Goal: Task Accomplishment & Management: Use online tool/utility

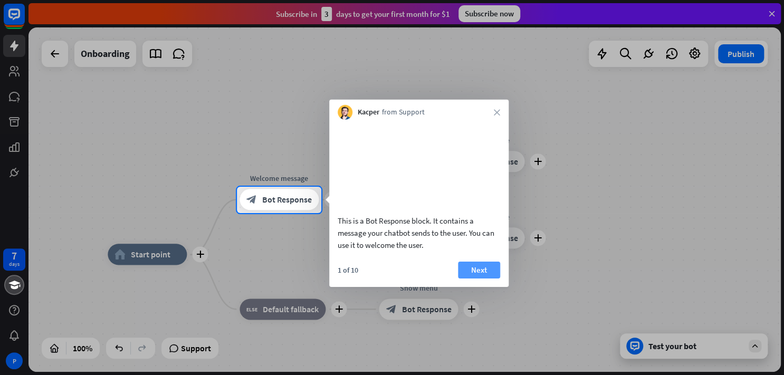
click at [472, 278] on button "Next" at bounding box center [479, 269] width 42 height 17
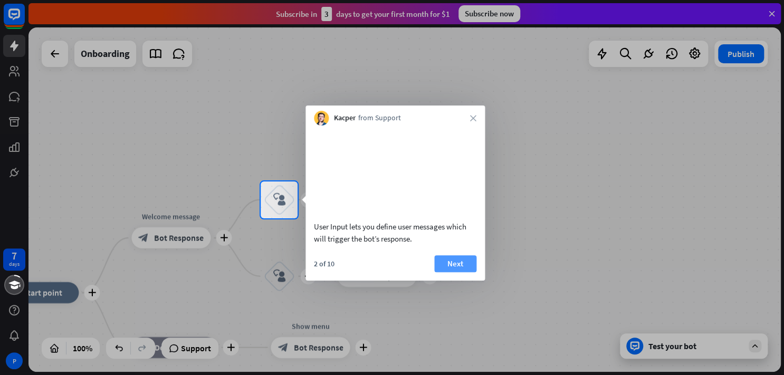
click at [464, 272] on button "Next" at bounding box center [455, 263] width 42 height 17
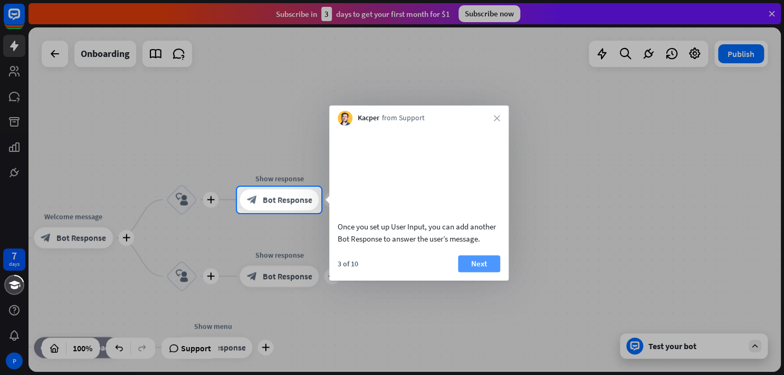
click at [478, 272] on button "Next" at bounding box center [479, 263] width 42 height 17
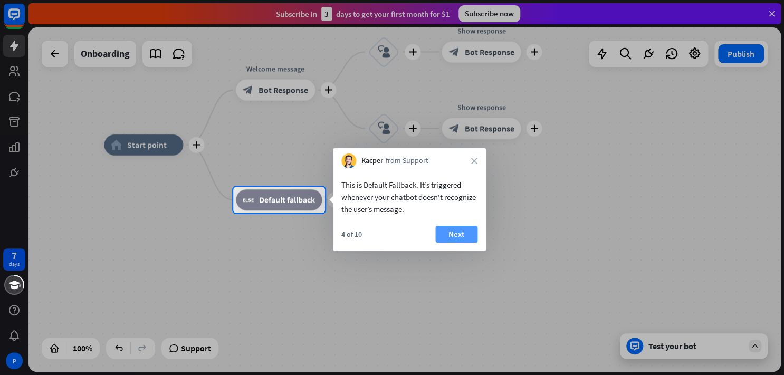
click at [453, 237] on button "Next" at bounding box center [456, 234] width 42 height 17
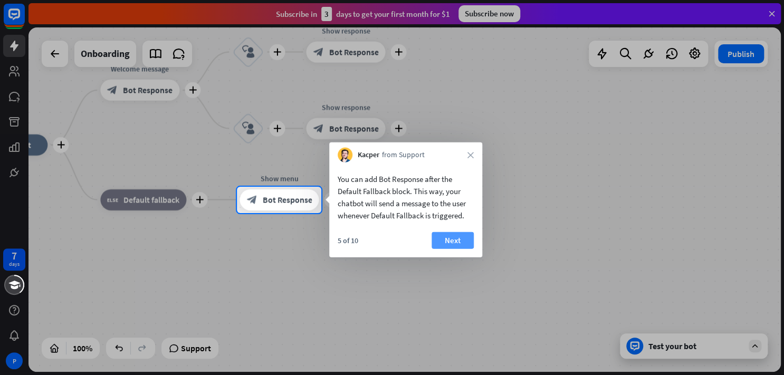
click at [443, 242] on button "Next" at bounding box center [453, 240] width 42 height 17
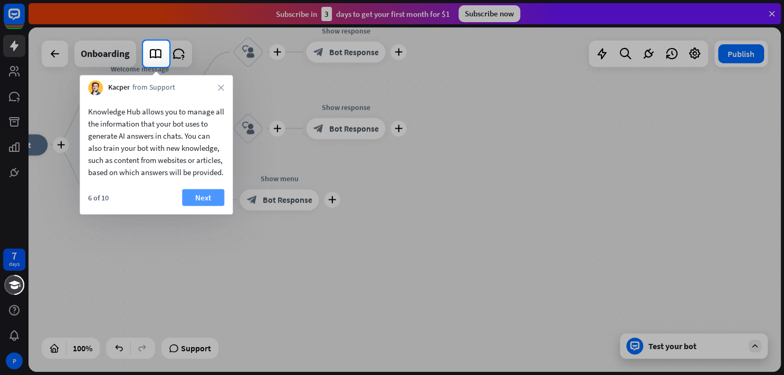
click at [191, 206] on button "Next" at bounding box center [203, 197] width 42 height 17
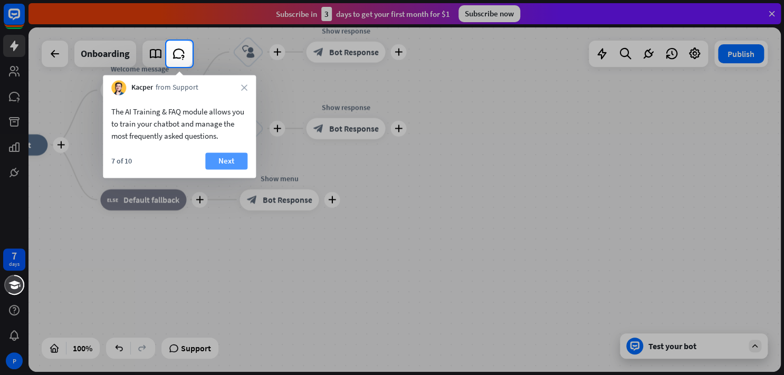
click at [230, 154] on button "Next" at bounding box center [226, 161] width 42 height 17
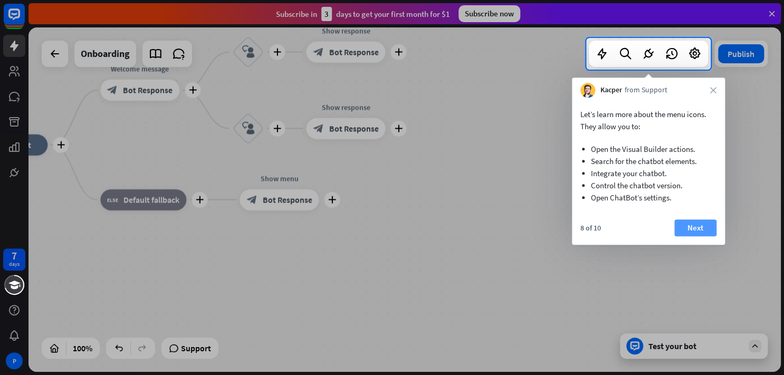
click at [697, 233] on button "Next" at bounding box center [695, 228] width 42 height 17
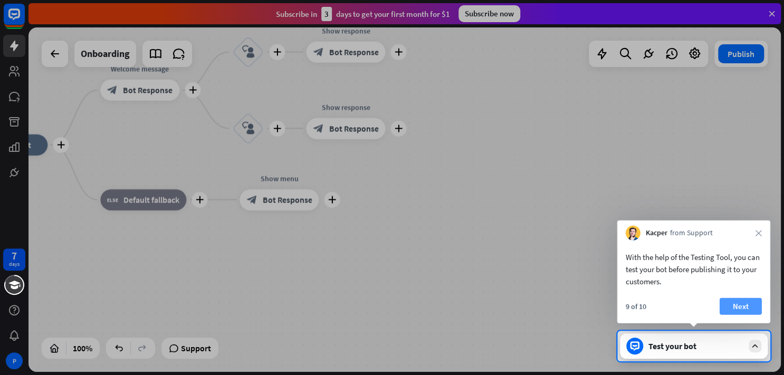
click at [746, 310] on button "Next" at bounding box center [741, 306] width 42 height 17
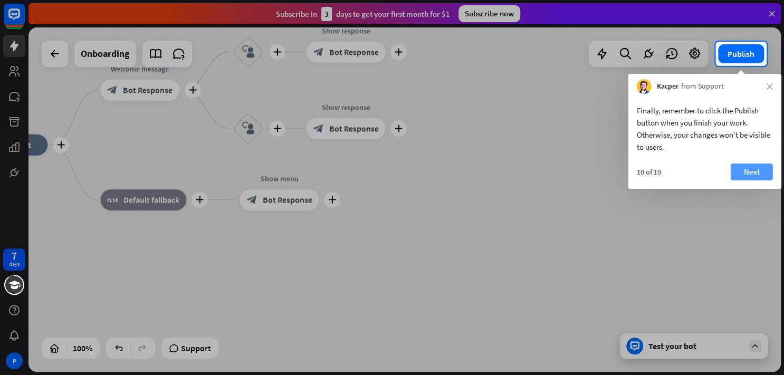
click at [752, 174] on button "Next" at bounding box center [751, 172] width 42 height 17
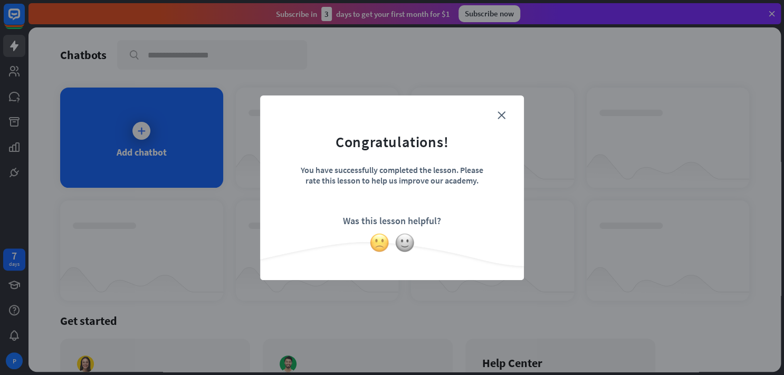
click at [381, 246] on img at bounding box center [379, 243] width 20 height 20
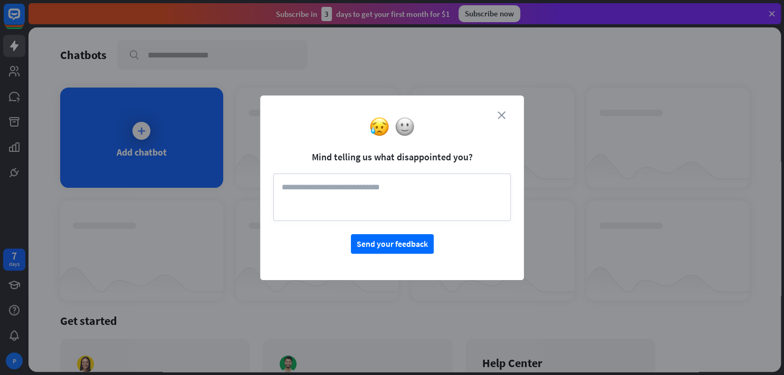
click at [502, 111] on icon "close" at bounding box center [502, 115] width 8 height 8
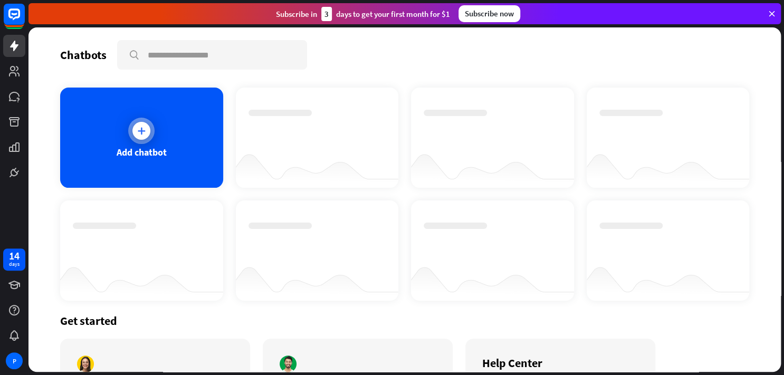
click at [154, 127] on div "Add chatbot" at bounding box center [141, 138] width 163 height 100
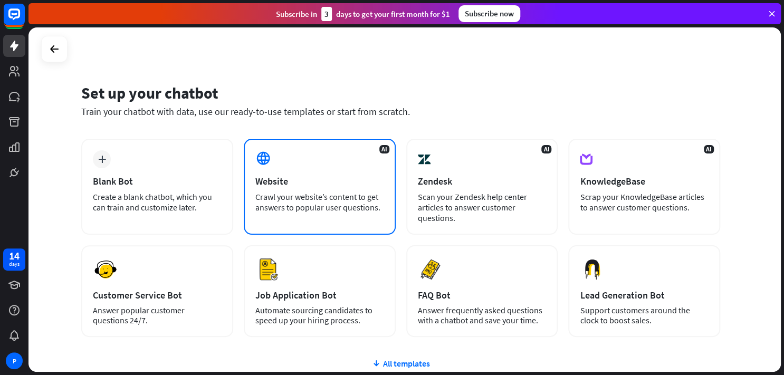
click at [314, 201] on div "Crawl your website’s content to get answers to popular user questions." at bounding box center [319, 202] width 129 height 21
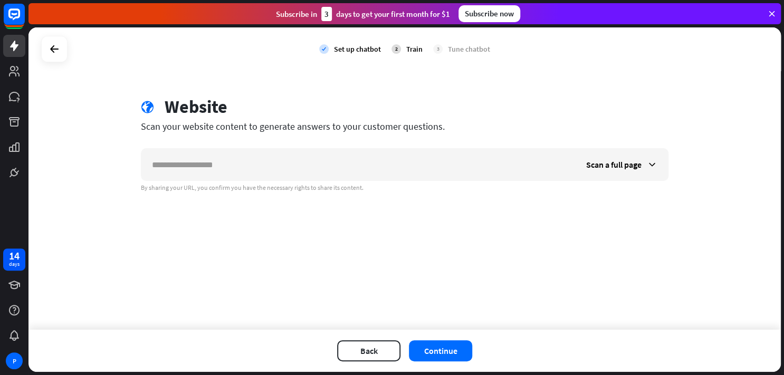
click at [213, 182] on div "Scan a full page By sharing your URL, you confirm you have the necessary rights…" at bounding box center [405, 170] width 528 height 44
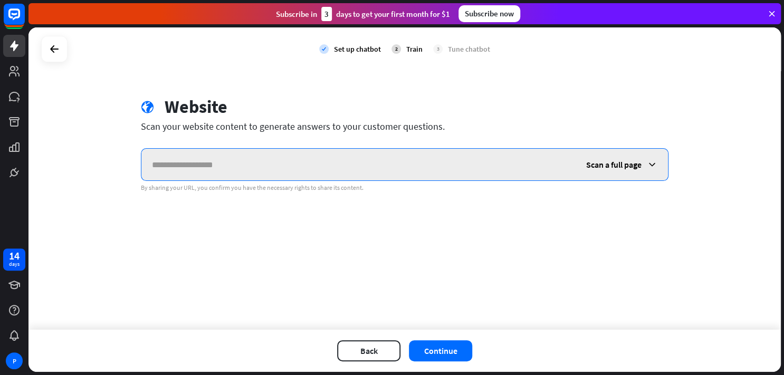
click at [239, 169] on input "text" at bounding box center [358, 165] width 434 height 32
type input "*"
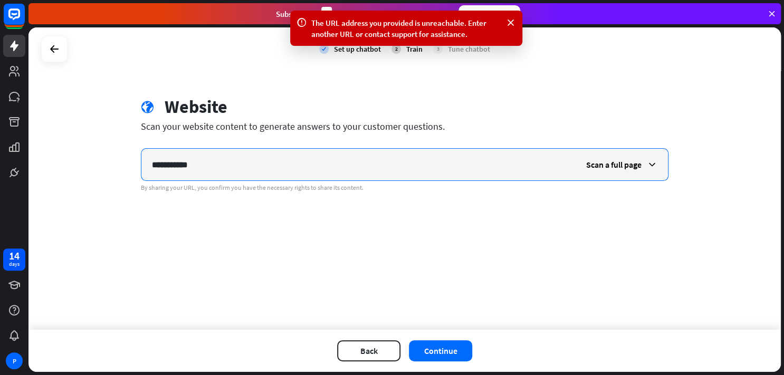
type input "**********"
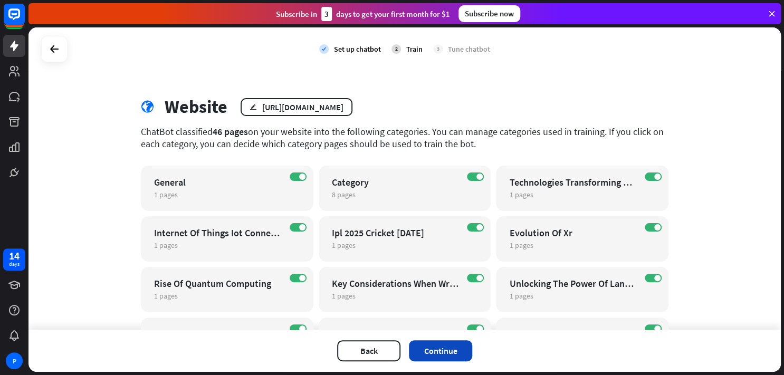
click at [441, 351] on button "Continue" at bounding box center [440, 350] width 63 height 21
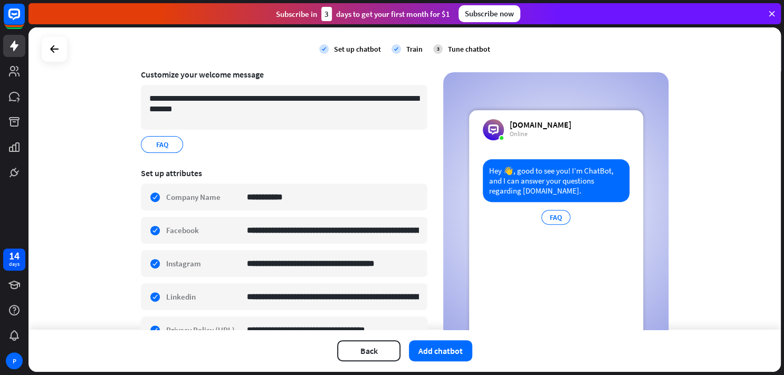
scroll to position [137, 0]
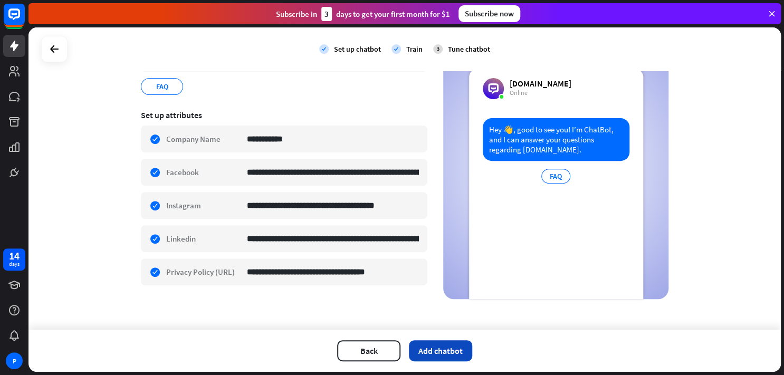
click at [450, 353] on button "Add chatbot" at bounding box center [440, 350] width 63 height 21
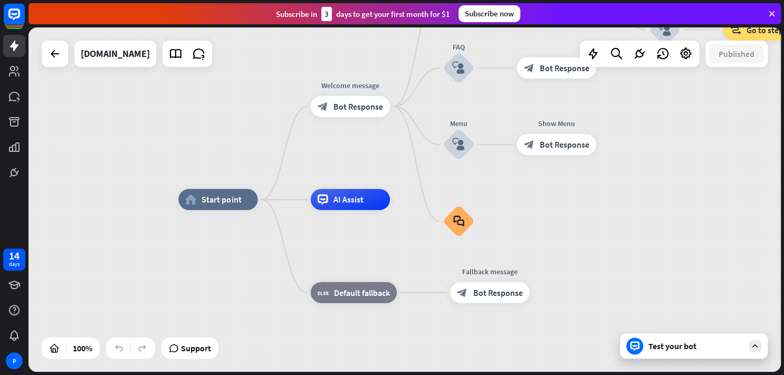
click at [687, 346] on div "Test your bot" at bounding box center [696, 346] width 95 height 11
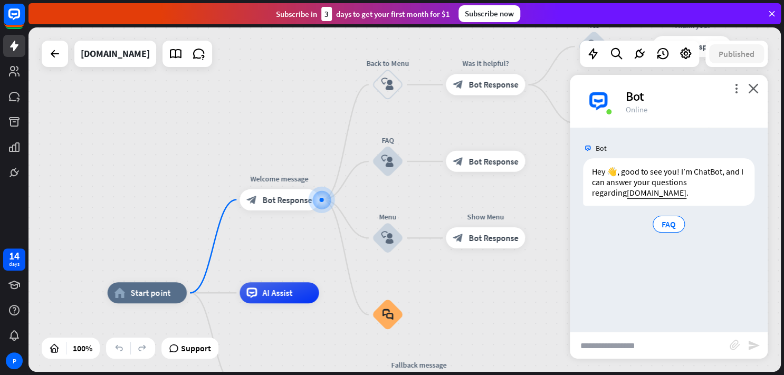
click at [595, 345] on input "text" at bounding box center [650, 345] width 160 height 26
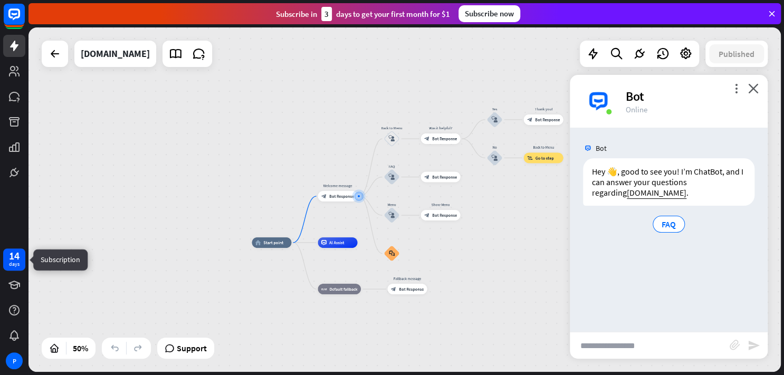
click at [20, 260] on div "14 days" at bounding box center [14, 260] width 22 height 22
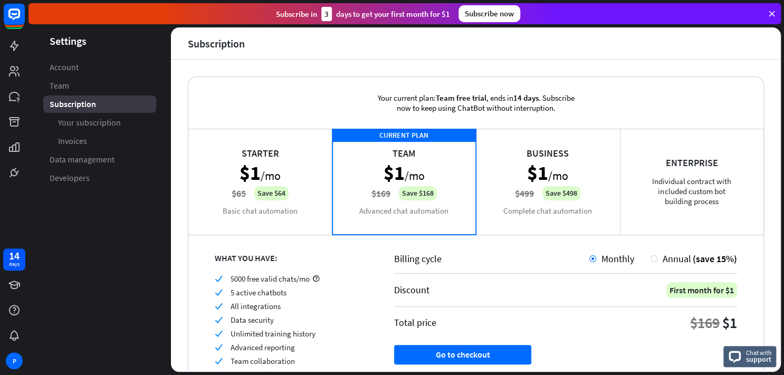
click at [304, 162] on div "Starter $1 /mo $65 Save $64 Basic chat automation" at bounding box center [260, 182] width 144 height 106
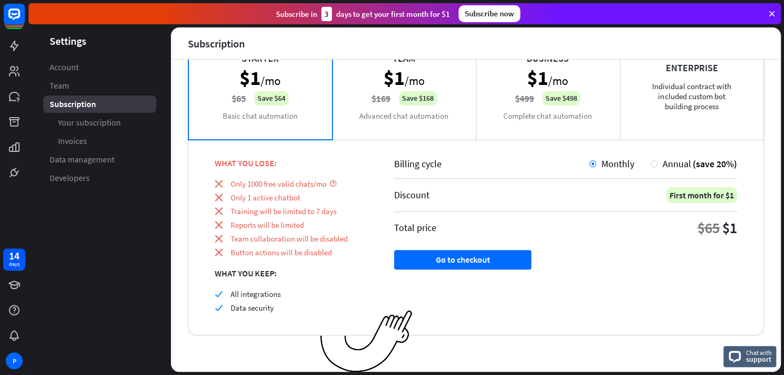
scroll to position [44, 0]
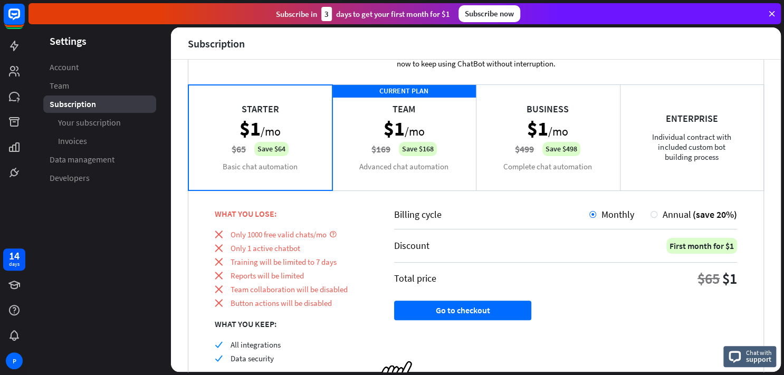
click at [426, 162] on div "CURRENT PLAN Team $1 /mo $169 Save $168 Advanced chat automation" at bounding box center [404, 137] width 144 height 106
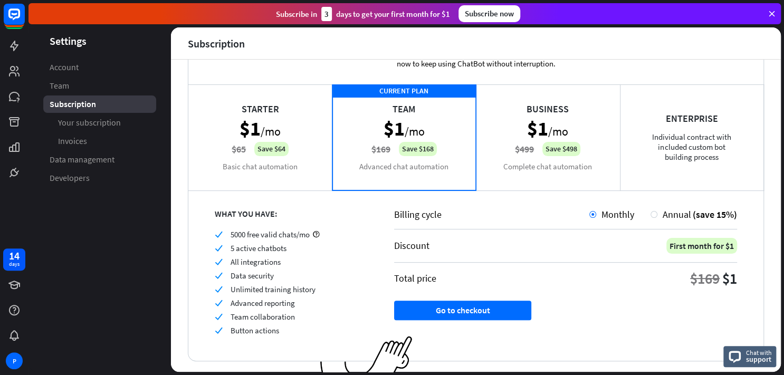
click at [576, 182] on div "Business $1 /mo $499 Save $498 Complete chat automation" at bounding box center [548, 137] width 144 height 106
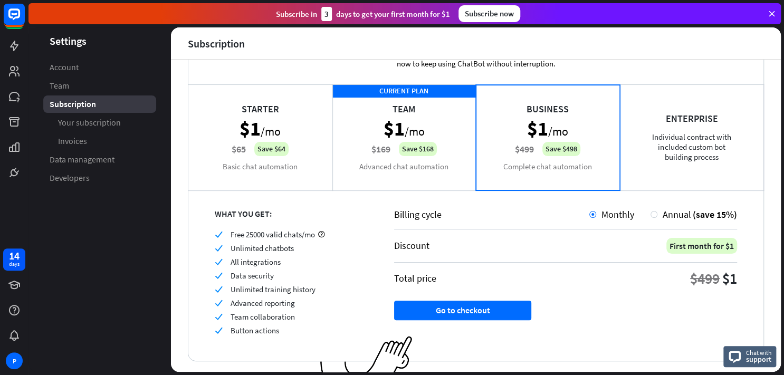
scroll to position [70, 0]
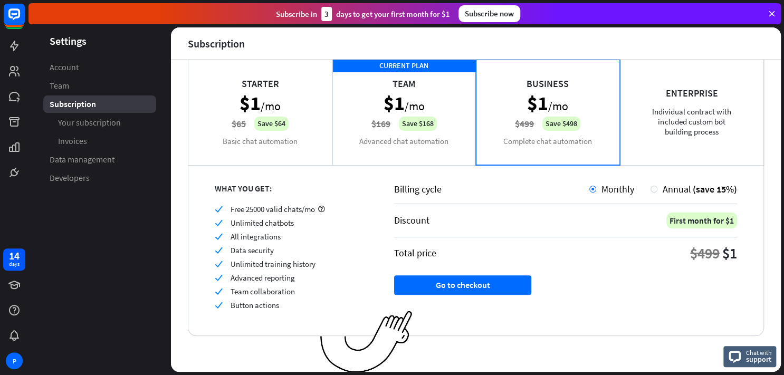
click at [401, 338] on img at bounding box center [366, 342] width 92 height 63
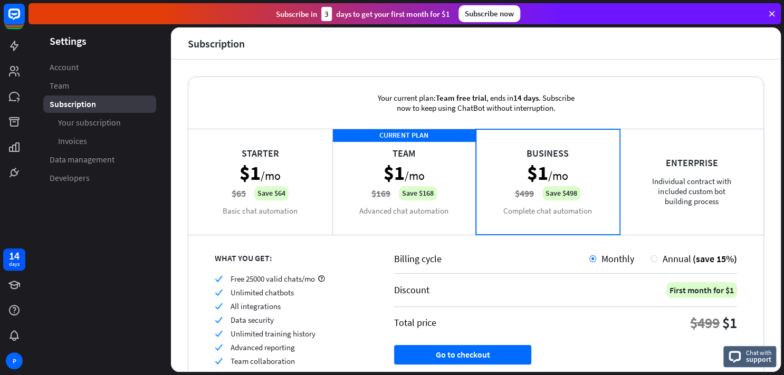
click at [423, 183] on div "CURRENT PLAN Team $1 /mo $169 Save $168 Advanced chat automation" at bounding box center [404, 182] width 144 height 106
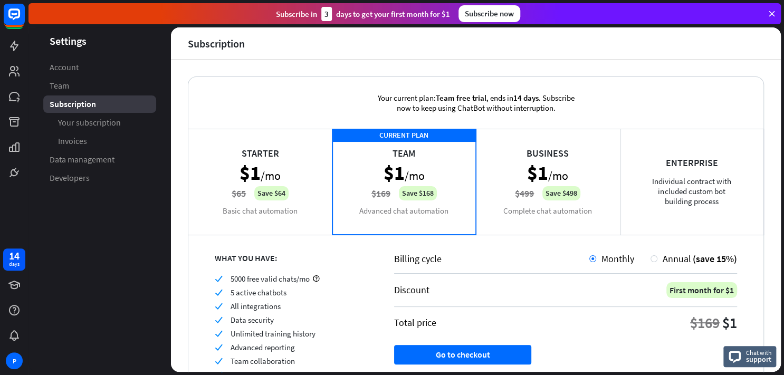
click at [423, 183] on div "CURRENT PLAN Team $1 /mo $169 Save $168 Advanced chat automation" at bounding box center [404, 182] width 144 height 106
click at [111, 128] on link "Your subscription" at bounding box center [99, 122] width 113 height 17
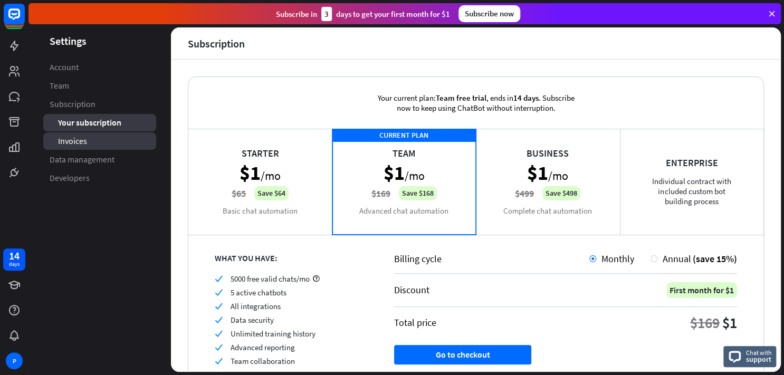
click at [83, 141] on span "Invoices" at bounding box center [72, 141] width 29 height 11
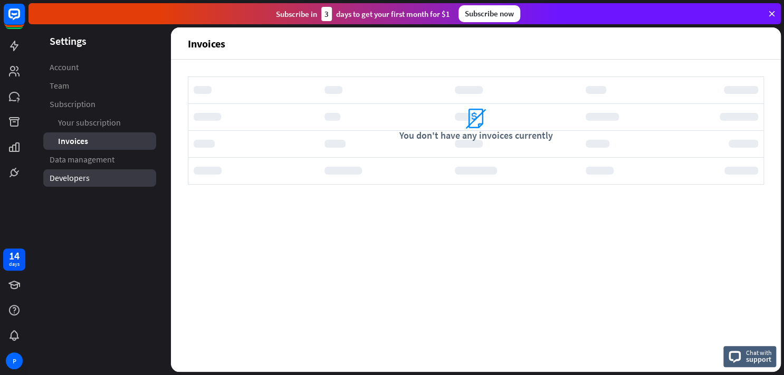
click at [60, 179] on span "Developers" at bounding box center [70, 178] width 40 height 11
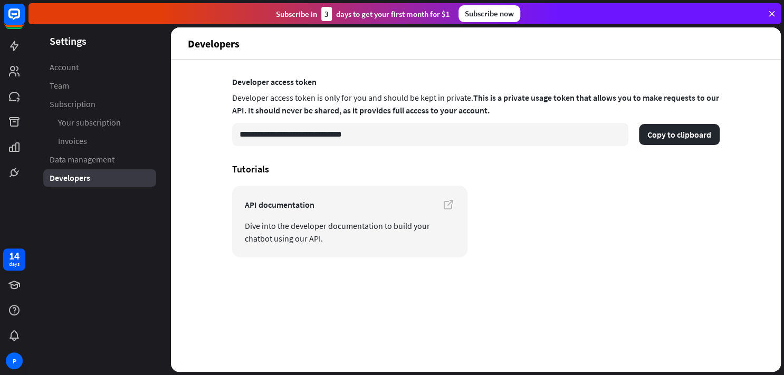
click at [92, 162] on span "Data management" at bounding box center [82, 159] width 65 height 11
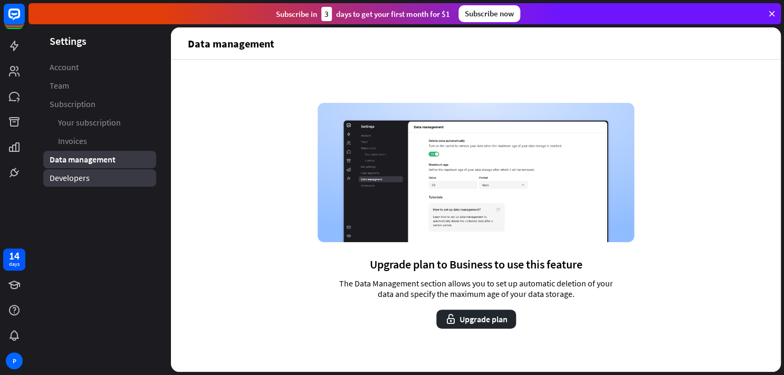
click at [74, 176] on span "Developers" at bounding box center [70, 178] width 40 height 11
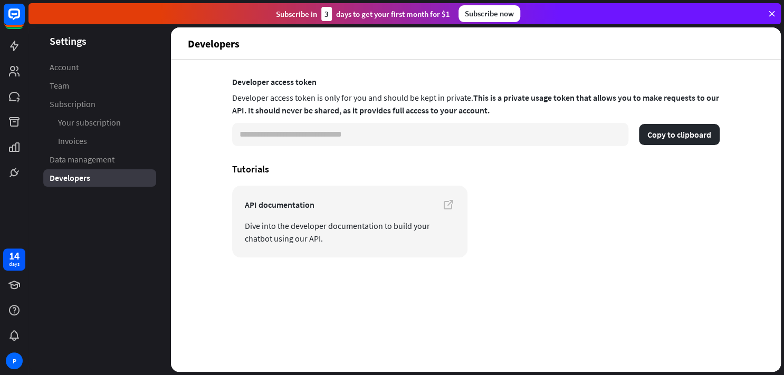
click at [287, 138] on input "**********" at bounding box center [430, 134] width 396 height 23
click at [87, 67] on link "Account" at bounding box center [99, 67] width 113 height 17
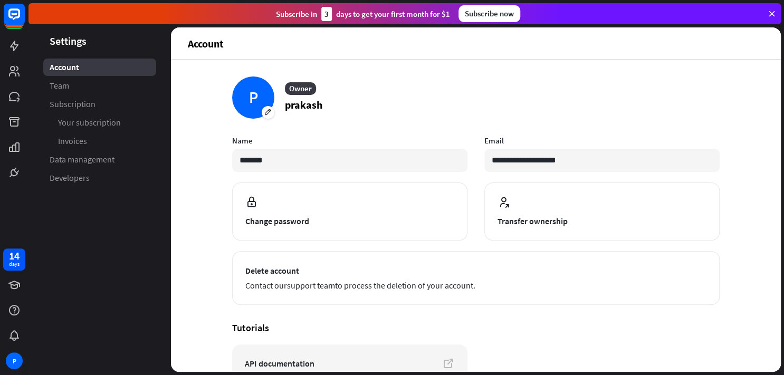
click at [73, 86] on link "Team" at bounding box center [99, 85] width 113 height 17
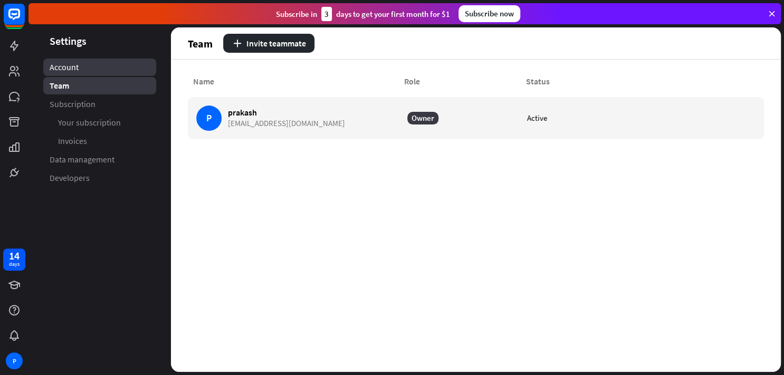
click at [80, 75] on link "Account" at bounding box center [99, 67] width 113 height 17
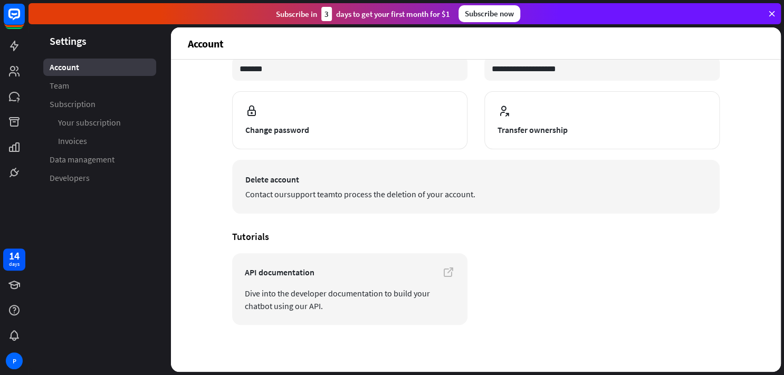
scroll to position [92, 0]
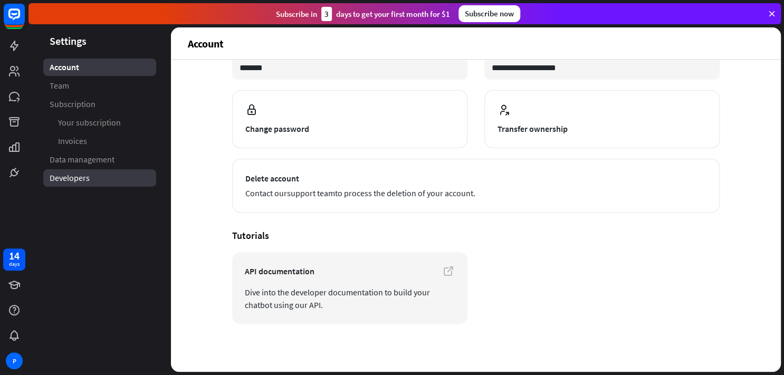
click at [70, 170] on link "Developers" at bounding box center [99, 177] width 113 height 17
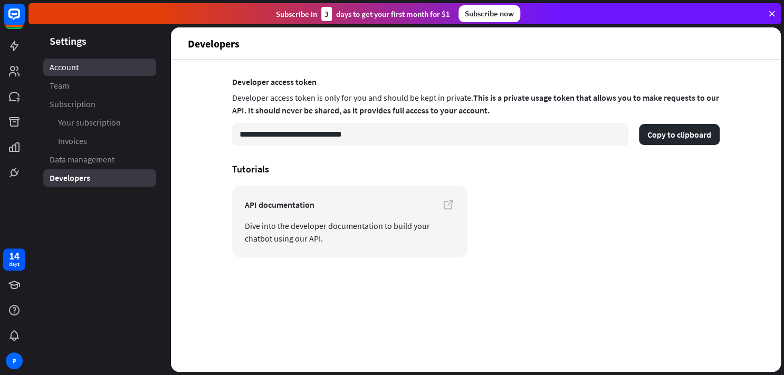
click at [59, 63] on span "Account" at bounding box center [64, 67] width 29 height 11
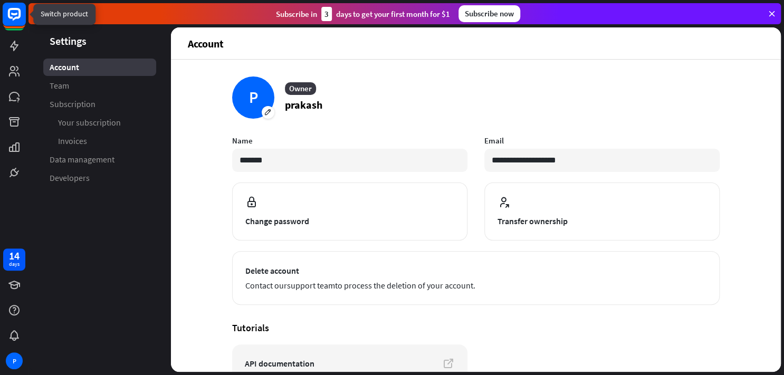
click at [21, 13] on icon at bounding box center [14, 14] width 13 height 13
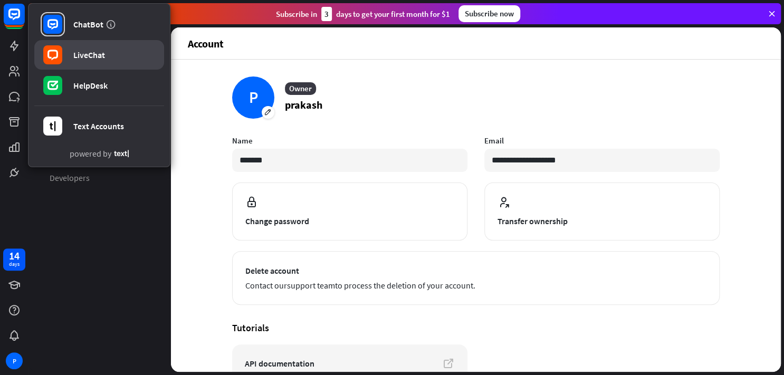
click at [103, 62] on link "LiveChat" at bounding box center [99, 55] width 130 height 30
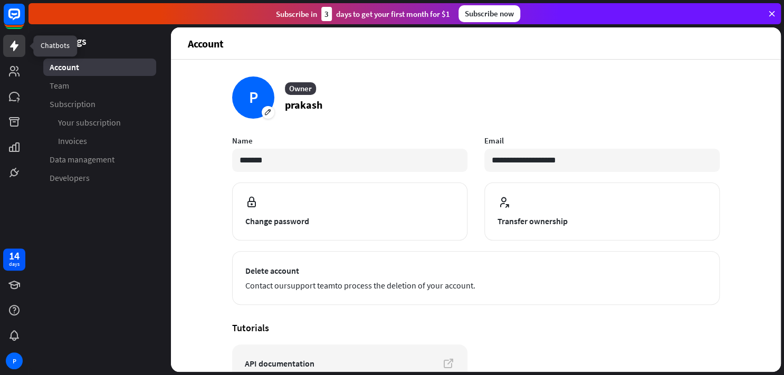
click at [17, 52] on link at bounding box center [14, 46] width 22 height 22
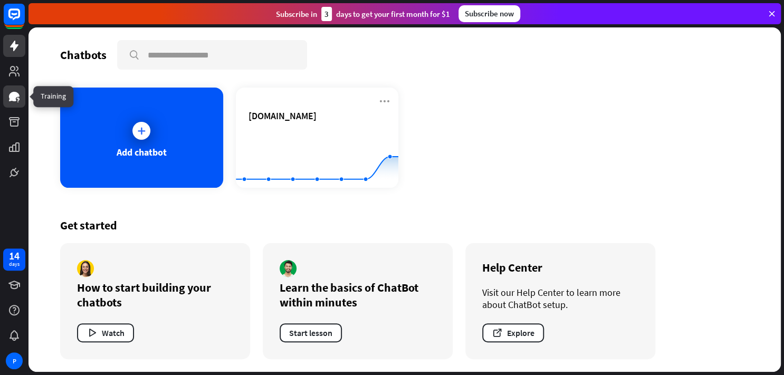
click at [20, 92] on icon at bounding box center [14, 96] width 13 height 13
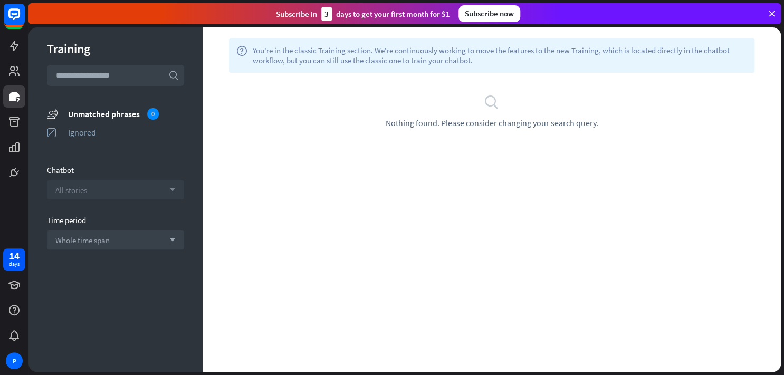
click at [126, 188] on div "All stories arrow_down" at bounding box center [115, 189] width 137 height 19
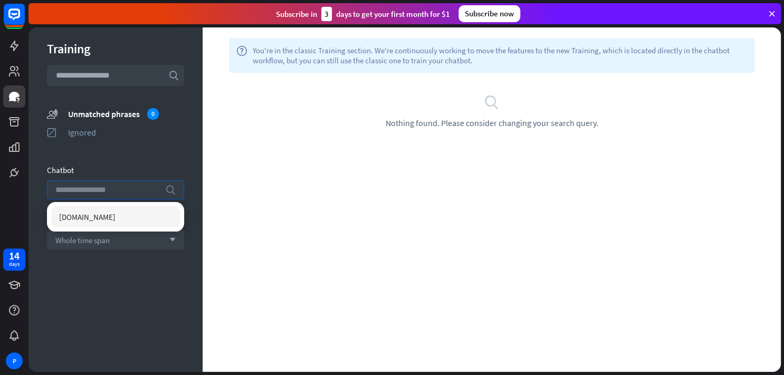
click at [126, 188] on input "search" at bounding box center [107, 190] width 104 height 18
click at [88, 282] on div "Training search unmatched_phrases Unmatched phrases 0 ignored Ignored Chatbot s…" at bounding box center [115, 199] width 174 height 345
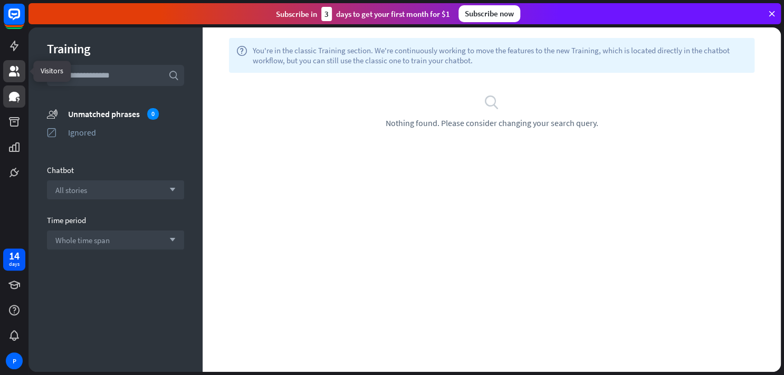
click at [17, 73] on icon at bounding box center [14, 71] width 11 height 11
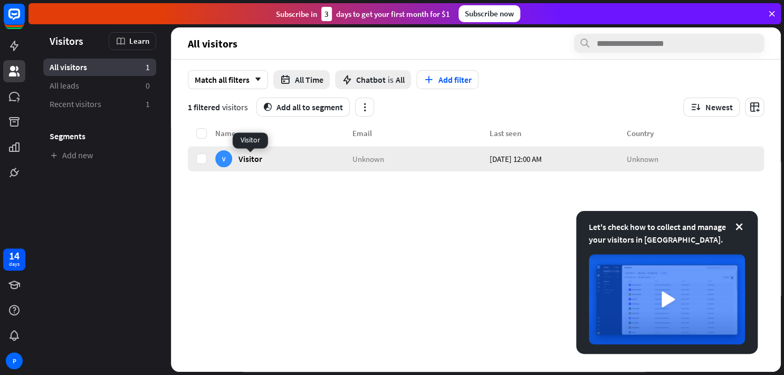
click at [253, 161] on span "Visitor" at bounding box center [251, 159] width 24 height 10
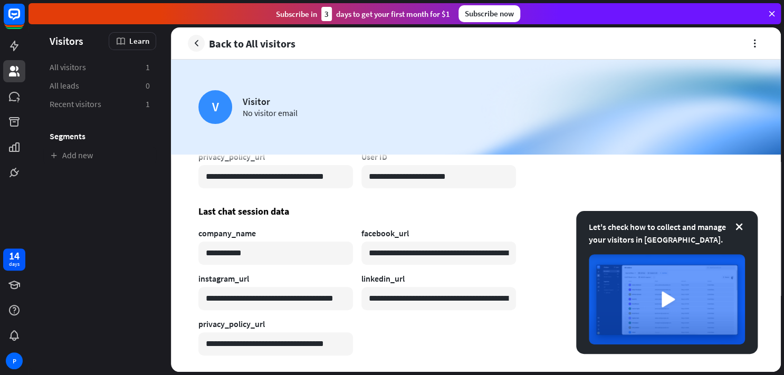
scroll to position [272, 0]
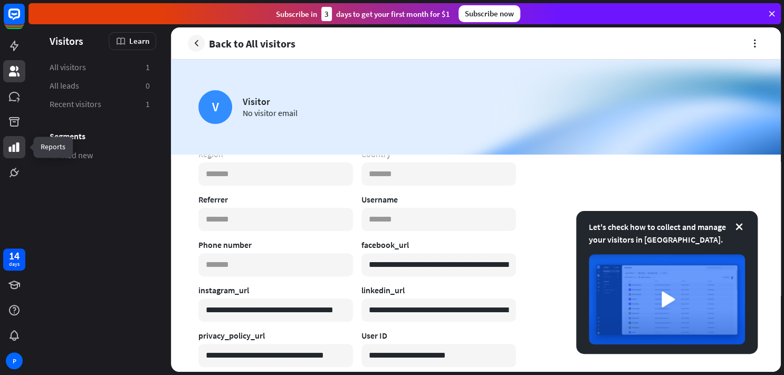
click at [16, 149] on icon at bounding box center [14, 146] width 11 height 9
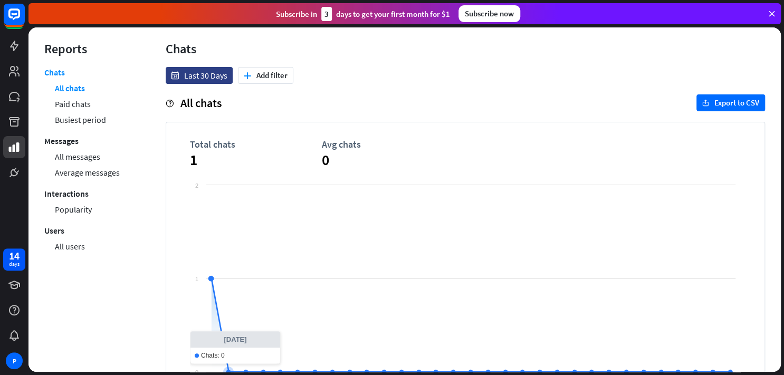
scroll to position [45, 0]
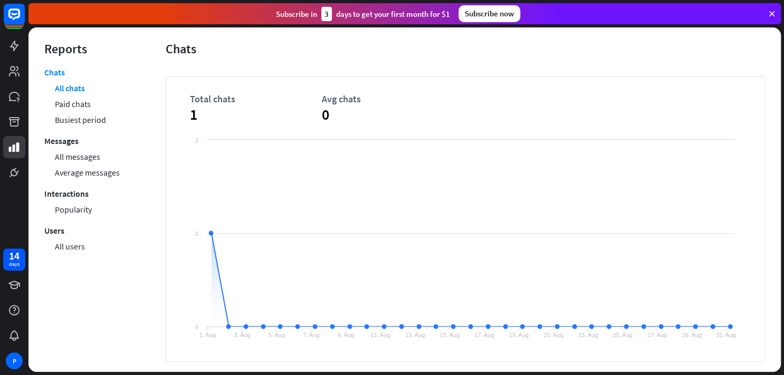
click at [188, 121] on div "Total chats 1 Avg chats 0 Created with Highcharts 10.1.0 0 1 2 1. [DATE]. [DATE…" at bounding box center [466, 220] width 600 height 286
click at [82, 104] on link "Paid chats" at bounding box center [73, 104] width 36 height 16
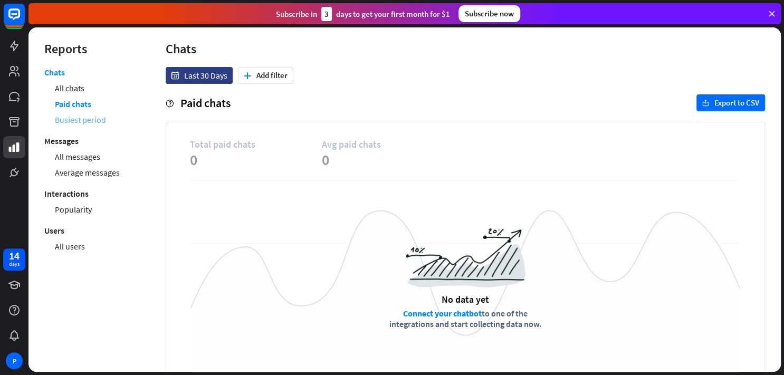
click at [79, 122] on link "Busiest period" at bounding box center [80, 120] width 51 height 16
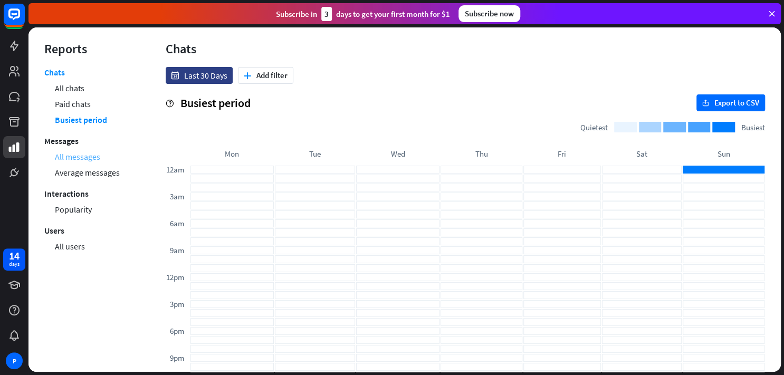
click at [94, 153] on link "All messages" at bounding box center [77, 157] width 45 height 16
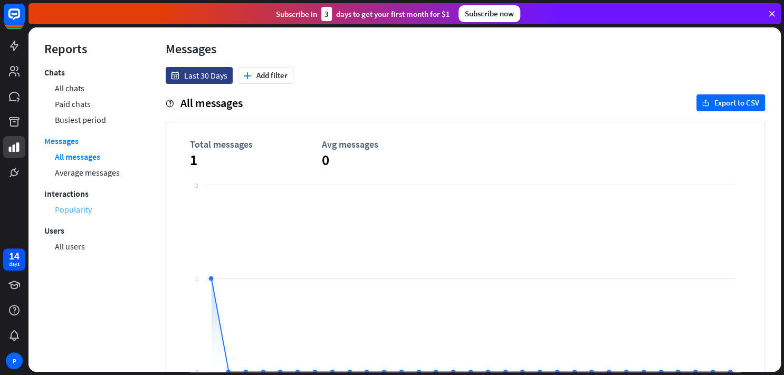
click at [80, 205] on link "Popularity" at bounding box center [73, 210] width 37 height 16
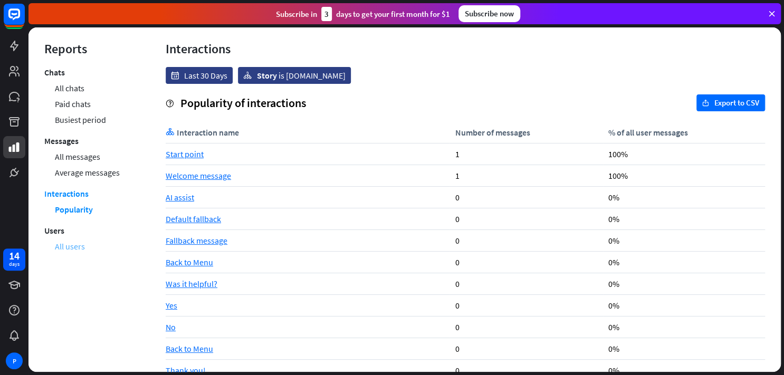
click at [74, 244] on link "All users" at bounding box center [70, 247] width 30 height 16
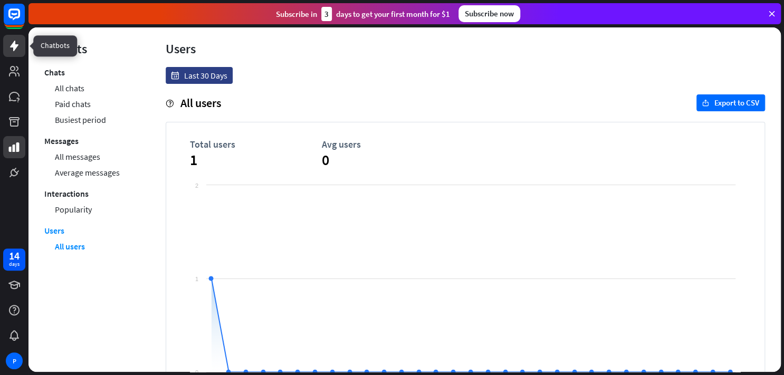
click at [9, 42] on icon at bounding box center [14, 46] width 13 height 13
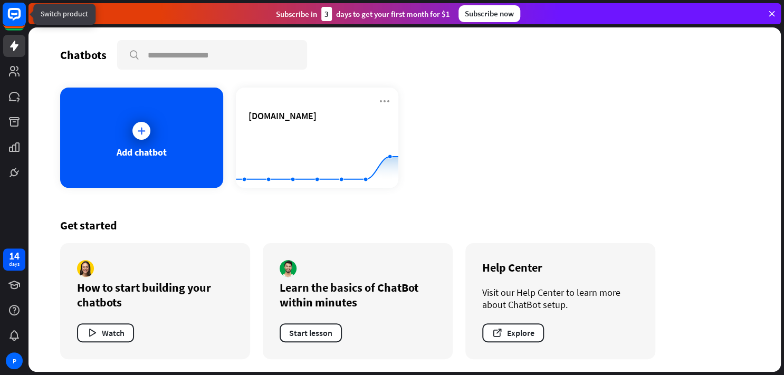
click at [13, 8] on rect at bounding box center [14, 14] width 23 height 23
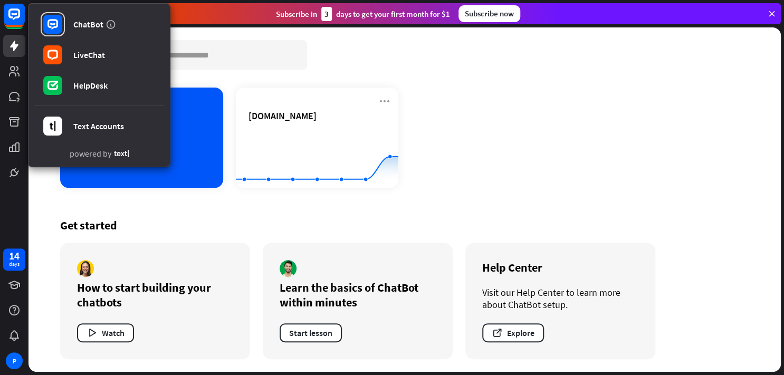
click at [96, 225] on div "Get started" at bounding box center [404, 225] width 689 height 15
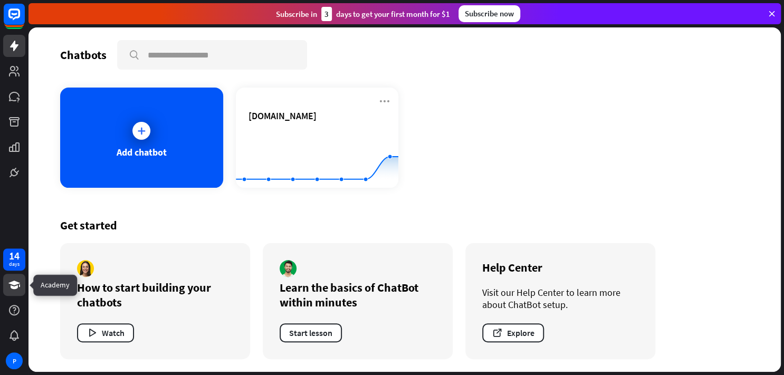
click at [11, 287] on icon at bounding box center [14, 285] width 13 height 13
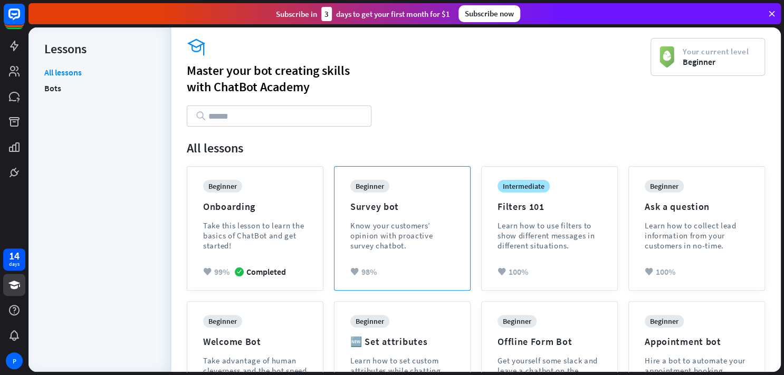
click at [369, 227] on div "Know your customers’ opinion with proactive survey chatbot." at bounding box center [402, 236] width 104 height 30
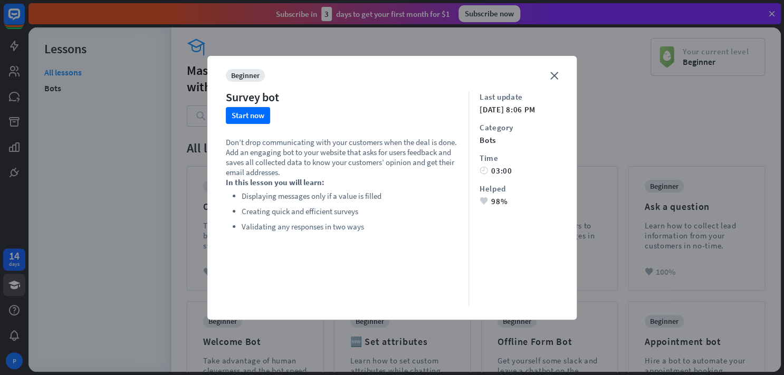
click at [548, 78] on div "close beginner Survey bot Start now Don’t drop communicating with your customer…" at bounding box center [391, 188] width 369 height 264
click at [551, 75] on icon "close" at bounding box center [554, 76] width 8 height 8
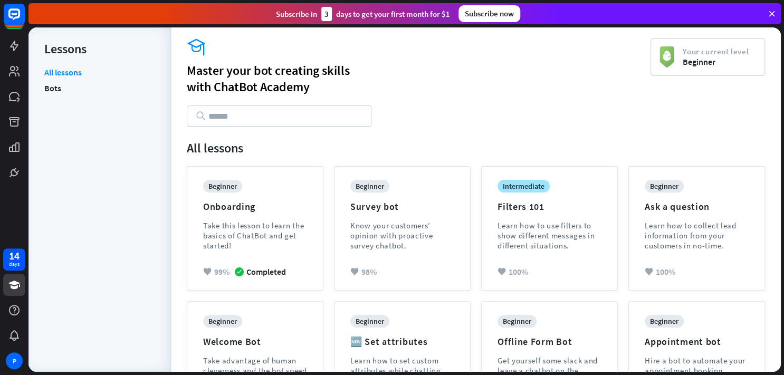
click at [695, 64] on span "Beginner" at bounding box center [716, 61] width 66 height 11
click at [61, 92] on li "Bots" at bounding box center [99, 88] width 111 height 16
click at [54, 88] on link "Bots" at bounding box center [52, 88] width 17 height 16
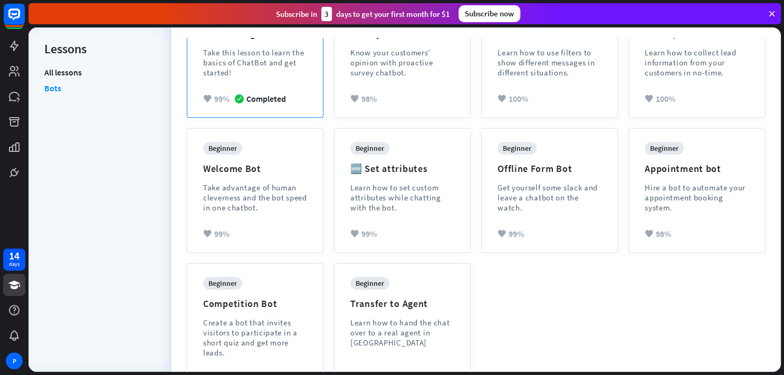
scroll to position [204, 0]
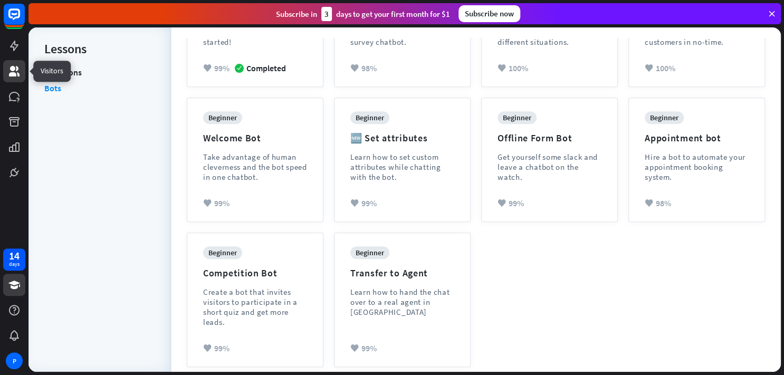
click at [15, 72] on icon at bounding box center [14, 71] width 13 height 13
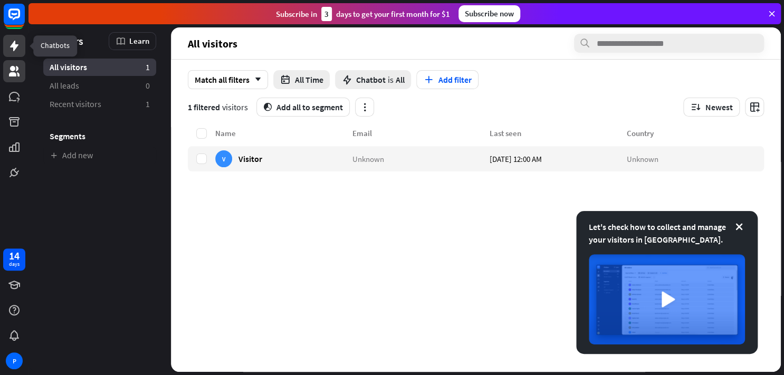
click at [15, 48] on icon at bounding box center [14, 46] width 8 height 11
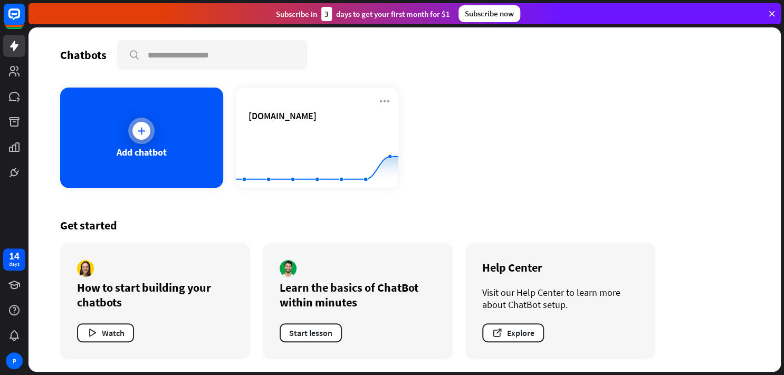
click at [159, 138] on div "Add chatbot" at bounding box center [141, 138] width 163 height 100
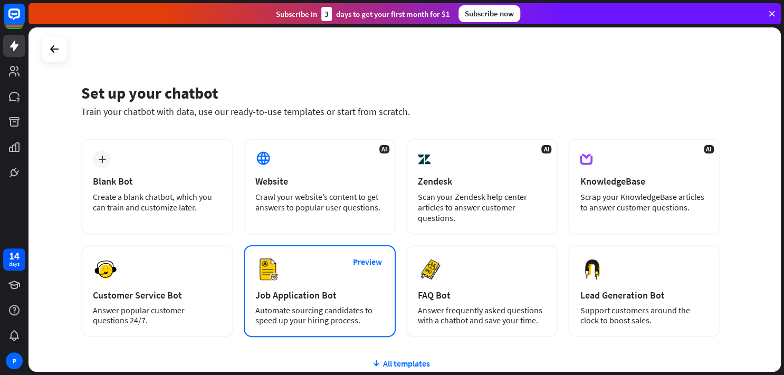
click at [336, 287] on div "Preview Job Application Bot Automate sourcing candidates to speed up your hirin…" at bounding box center [320, 291] width 152 height 92
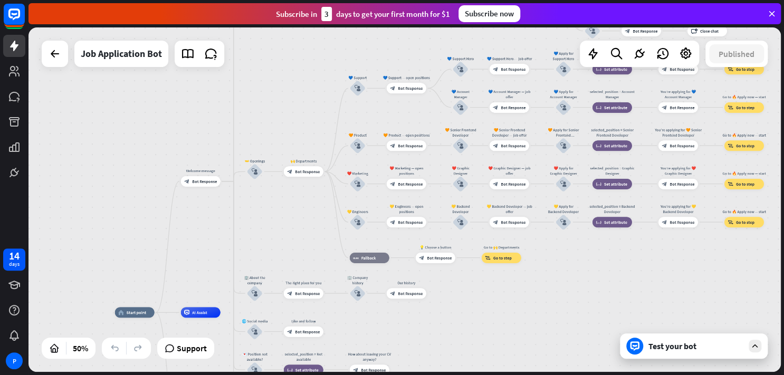
drag, startPoint x: 493, startPoint y: 150, endPoint x: 277, endPoint y: 252, distance: 238.9
click at [277, 252] on div "home_2 Start point Welcome message block_bot_response Bot Response ✨ Main menu …" at bounding box center [404, 199] width 753 height 345
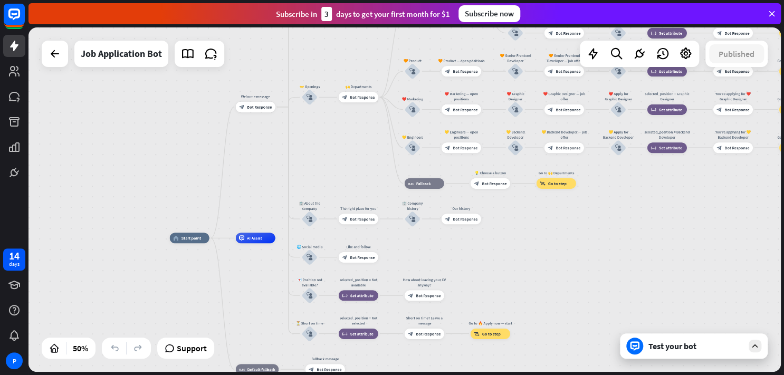
drag, startPoint x: 197, startPoint y: 290, endPoint x: 252, endPoint y: 185, distance: 118.0
click at [252, 185] on div "home_2 Start point Welcome message block_bot_response Bot Response ✨ Main menu …" at bounding box center [404, 199] width 753 height 345
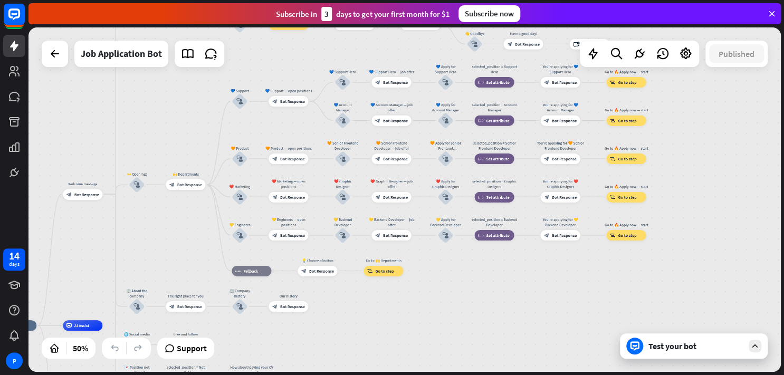
drag, startPoint x: 651, startPoint y: 189, endPoint x: 408, endPoint y: 335, distance: 282.9
click at [408, 335] on div "home_2 Start point Welcome message block_bot_response Bot Response ✨ Main menu …" at bounding box center [404, 199] width 753 height 345
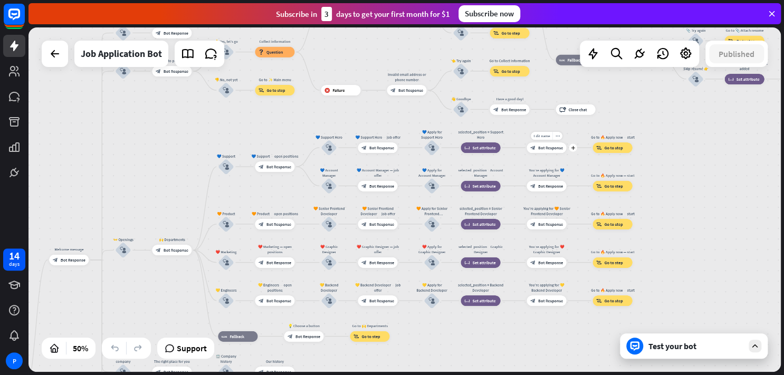
click at [566, 153] on div "Edit name more_horiz plus You’re applying for 💙 Support Hero block_bot_response…" at bounding box center [547, 147] width 40 height 11
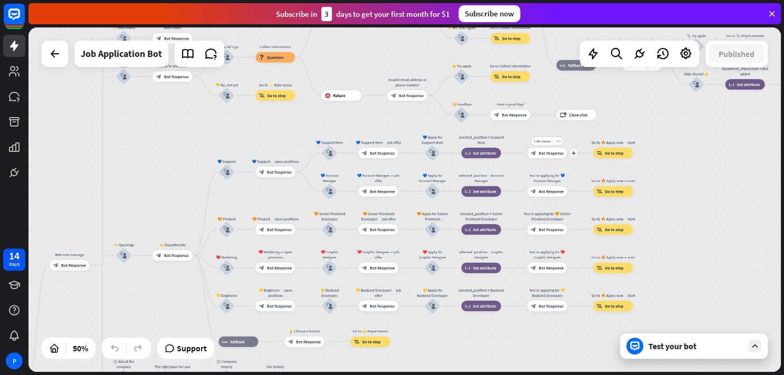
drag, startPoint x: 566, startPoint y: 159, endPoint x: 552, endPoint y: 301, distance: 142.7
click at [552, 158] on div "Edit name more_horiz plus block_bot_response Bot Response" at bounding box center [547, 153] width 40 height 11
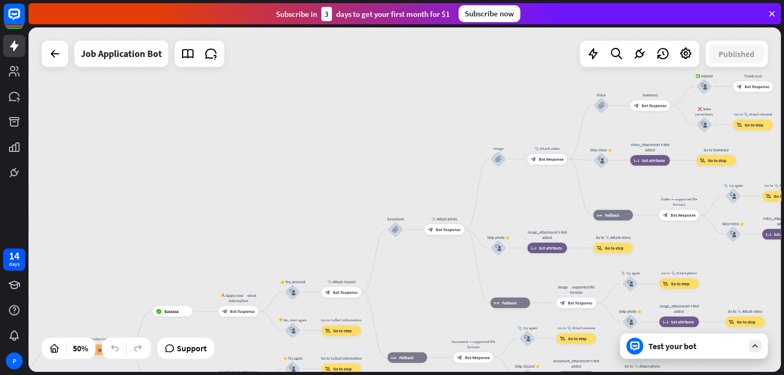
drag, startPoint x: 590, startPoint y: 146, endPoint x: 436, endPoint y: 301, distance: 219.1
click at [436, 301] on div "home_2 Start point Welcome message block_bot_response Bot Response ✨ Main menu …" at bounding box center [404, 199] width 753 height 345
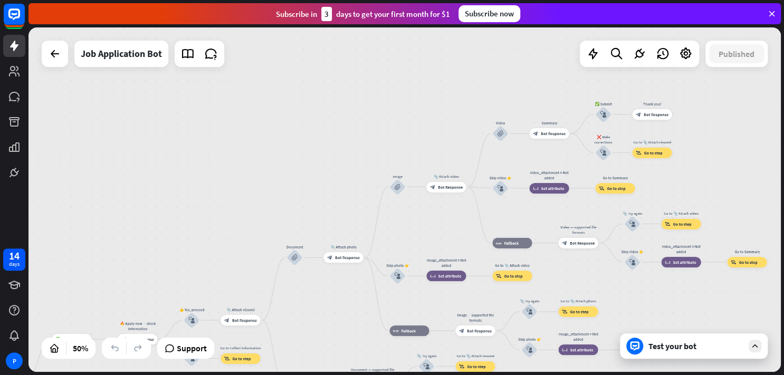
drag, startPoint x: 551, startPoint y: 196, endPoint x: 345, endPoint y: 265, distance: 217.8
click at [345, 265] on div "home_2 Start point Welcome message block_bot_response Bot Response ✨ Main menu …" at bounding box center [404, 199] width 753 height 345
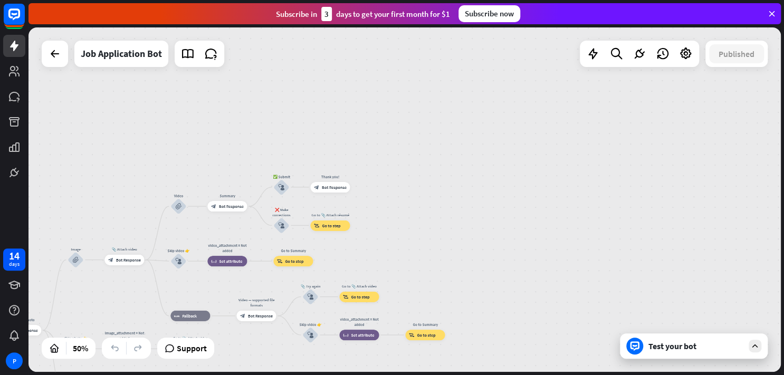
drag, startPoint x: 623, startPoint y: 168, endPoint x: 407, endPoint y: 199, distance: 218.6
click at [407, 199] on div "home_2 Start point Welcome message block_bot_response Bot Response ✨ Main menu …" at bounding box center [404, 199] width 753 height 345
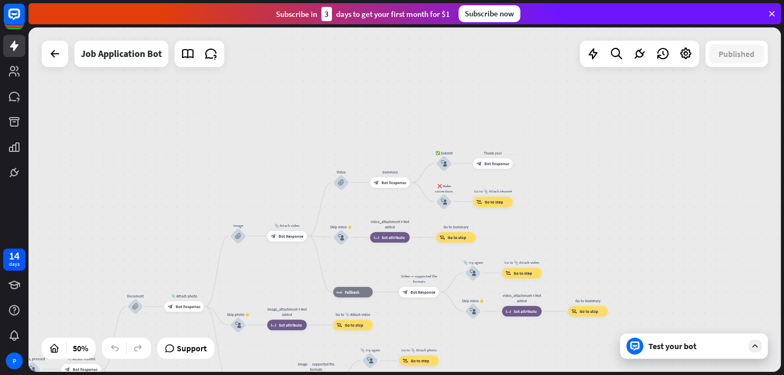
drag, startPoint x: 391, startPoint y: 221, endPoint x: 564, endPoint y: 193, distance: 175.8
click at [564, 193] on div "home_2 Start point Welcome message block_bot_response Bot Response ✨ Main menu …" at bounding box center [404, 199] width 753 height 345
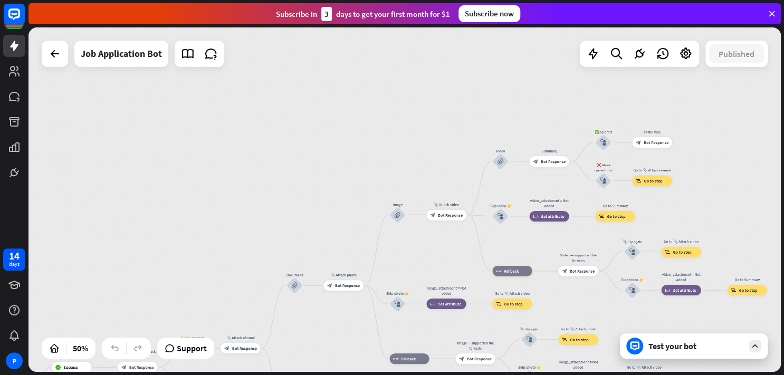
drag, startPoint x: 261, startPoint y: 277, endPoint x: 429, endPoint y: 254, distance: 169.4
click at [429, 254] on div "home_2 Start point Welcome message block_bot_response Bot Response ✨ Main menu …" at bounding box center [404, 199] width 753 height 345
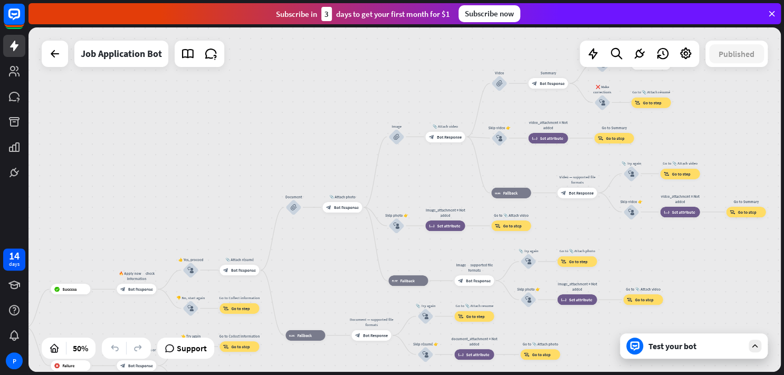
drag, startPoint x: 369, startPoint y: 335, endPoint x: 576, endPoint y: 74, distance: 332.4
click at [576, 74] on div "home_2 Start point Welcome message block_bot_response Bot Response ✨ Main menu …" at bounding box center [404, 199] width 753 height 345
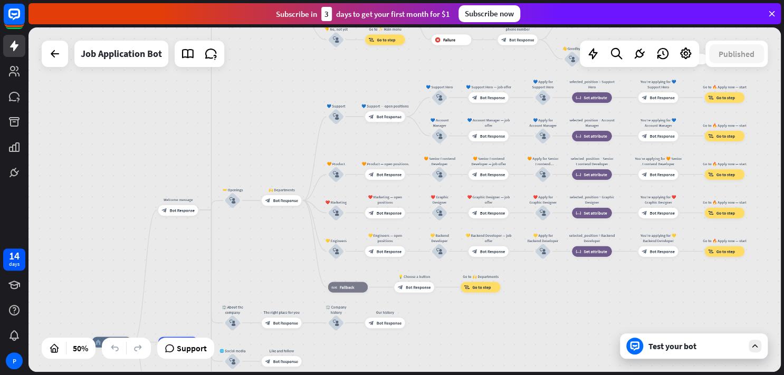
drag, startPoint x: 121, startPoint y: 274, endPoint x: 279, endPoint y: 132, distance: 212.6
click at [279, 132] on div "home_2 Start point Welcome message block_bot_response Bot Response ✨ Main menu …" at bounding box center [404, 199] width 753 height 345
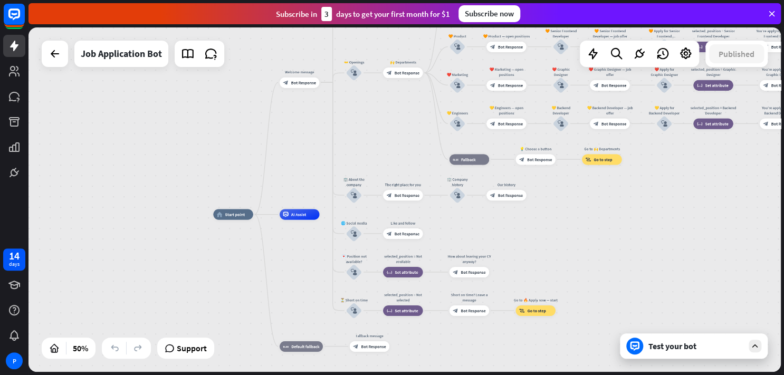
drag, startPoint x: 173, startPoint y: 291, endPoint x: 289, endPoint y: 168, distance: 169.1
click at [289, 168] on div "home_2 Start point Welcome message block_bot_response Bot Response ✨ Main menu …" at bounding box center [404, 199] width 753 height 345
drag, startPoint x: 228, startPoint y: 217, endPoint x: 189, endPoint y: 230, distance: 41.1
click at [189, 230] on div "home_2 Start point Welcome message block_bot_response Bot Response ✨ Main menu …" at bounding box center [404, 199] width 753 height 345
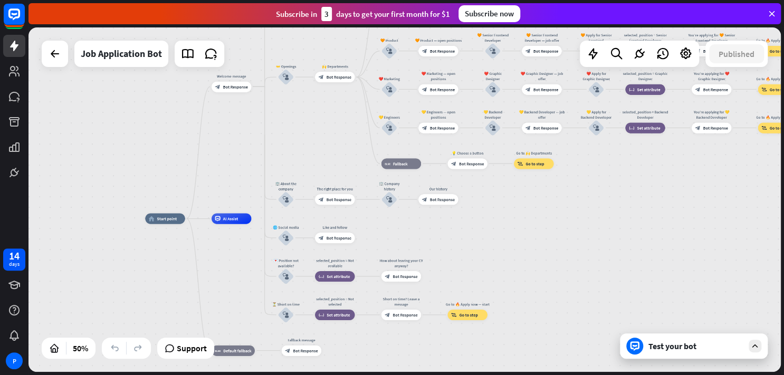
drag, startPoint x: 229, startPoint y: 253, endPoint x: 161, endPoint y: 257, distance: 67.7
click at [161, 257] on div "home_2 Start point Welcome message block_bot_response Bot Response ✨ Main menu …" at bounding box center [334, 304] width 378 height 173
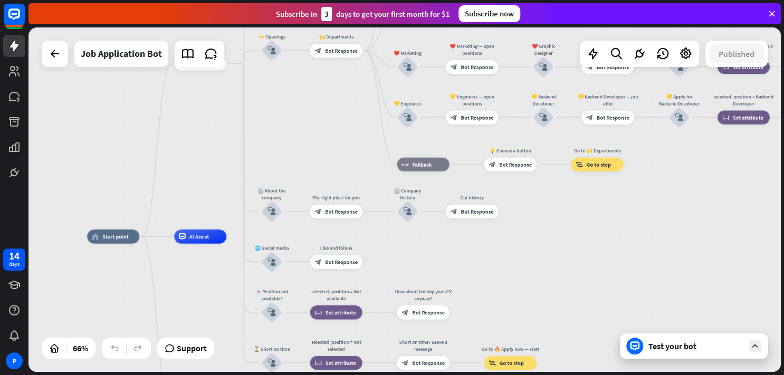
click at [331, 161] on div "home_2 Start point Welcome message block_bot_response Bot Response ✨ Main menu …" at bounding box center [404, 199] width 753 height 345
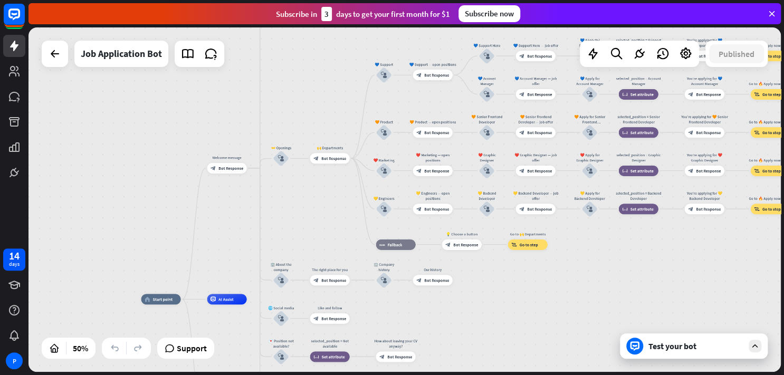
drag, startPoint x: 369, startPoint y: 169, endPoint x: 331, endPoint y: 271, distance: 108.2
click at [331, 271] on div "home_2 Start point Welcome message block_bot_response Bot Response ✨ Main menu …" at bounding box center [404, 199] width 753 height 345
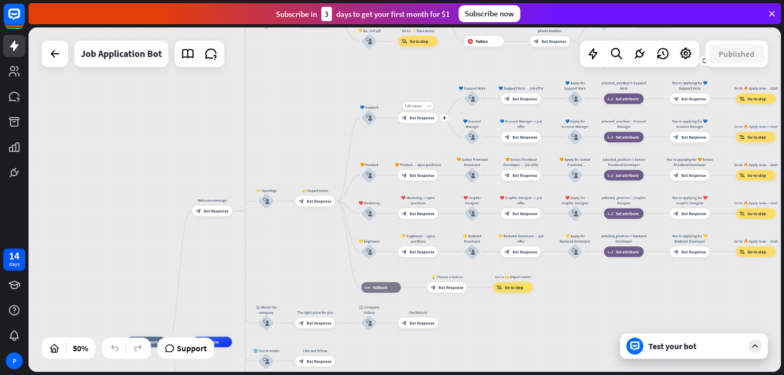
drag, startPoint x: 437, startPoint y: 109, endPoint x: 360, endPoint y: 251, distance: 161.1
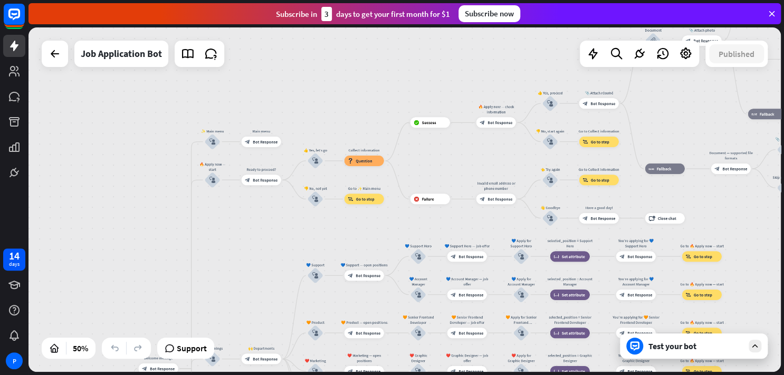
drag, startPoint x: 324, startPoint y: 81, endPoint x: 263, endPoint y: 270, distance: 197.9
click at [263, 270] on div "home_2 Start point Welcome message block_bot_response Bot Response ✨ Main menu …" at bounding box center [404, 199] width 753 height 345
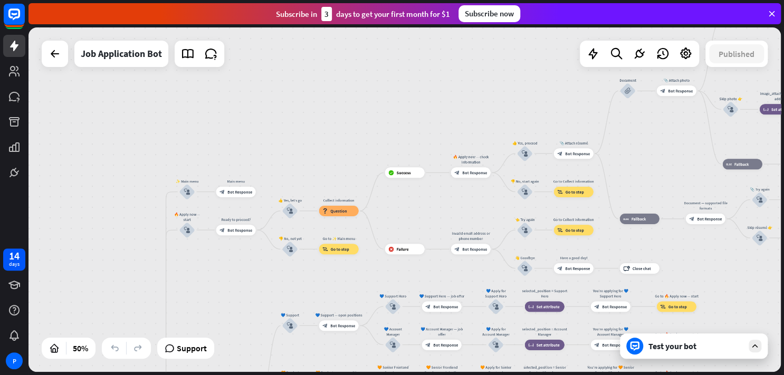
drag, startPoint x: 414, startPoint y: 201, endPoint x: 337, endPoint y: 291, distance: 118.7
click at [337, 291] on div "home_2 Start point Welcome message block_bot_response Bot Response ✨ Main menu …" at bounding box center [404, 199] width 753 height 345
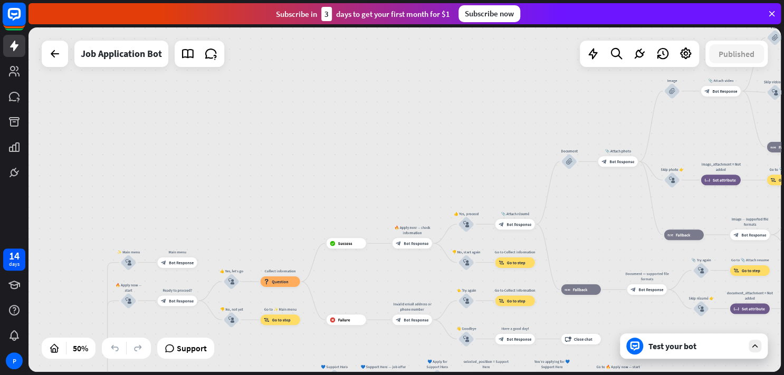
click at [18, 16] on rect at bounding box center [14, 14] width 23 height 23
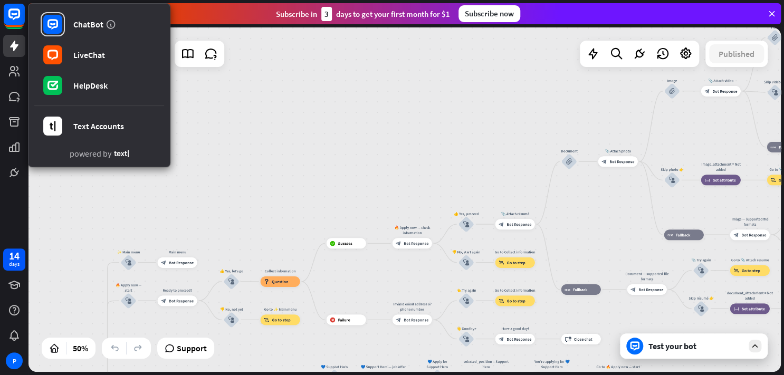
click at [92, 148] on link "powered by" at bounding box center [99, 154] width 59 height 13
